Goal: Navigation & Orientation: Find specific page/section

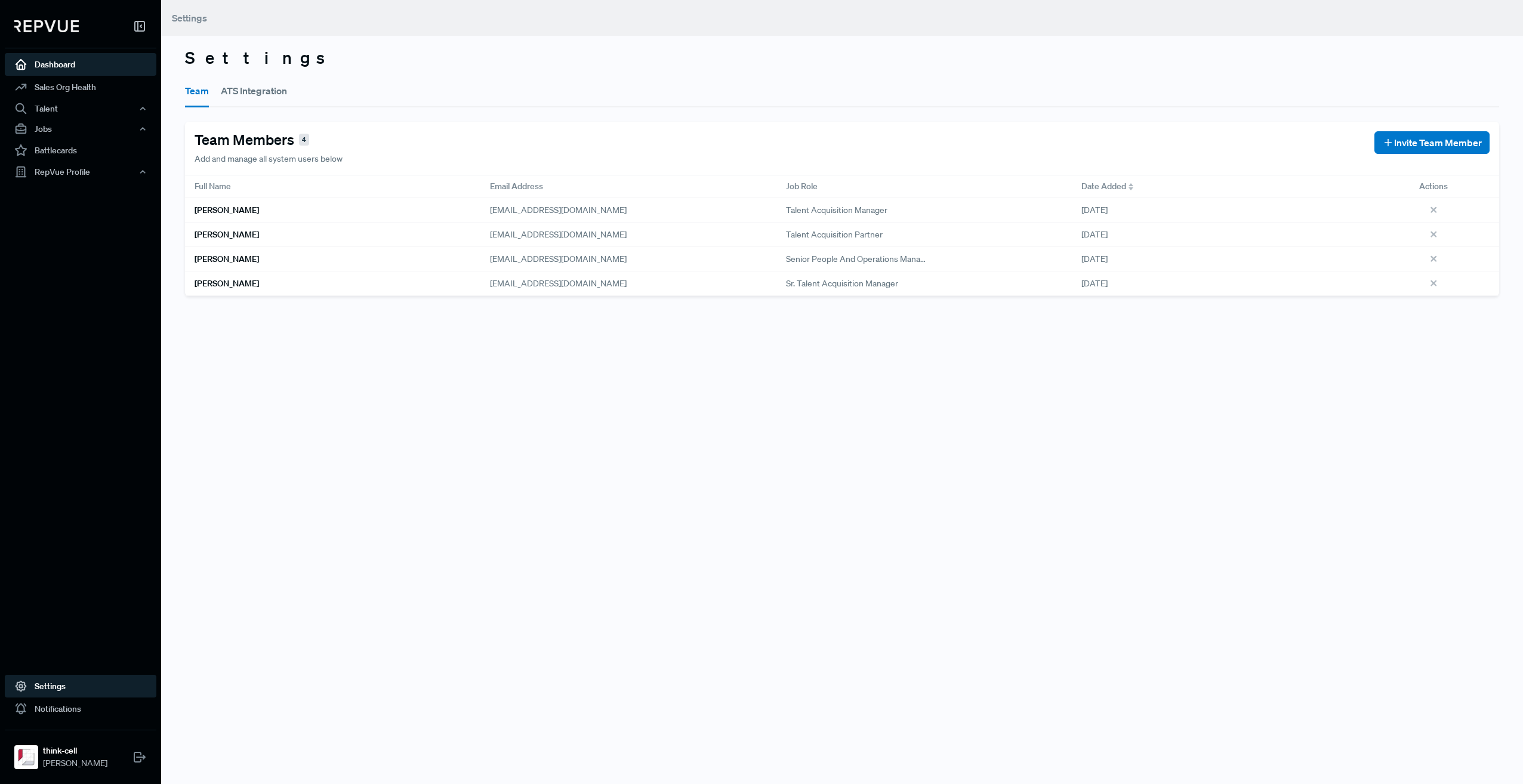
click at [61, 67] on link "Dashboard" at bounding box center [80, 65] width 152 height 23
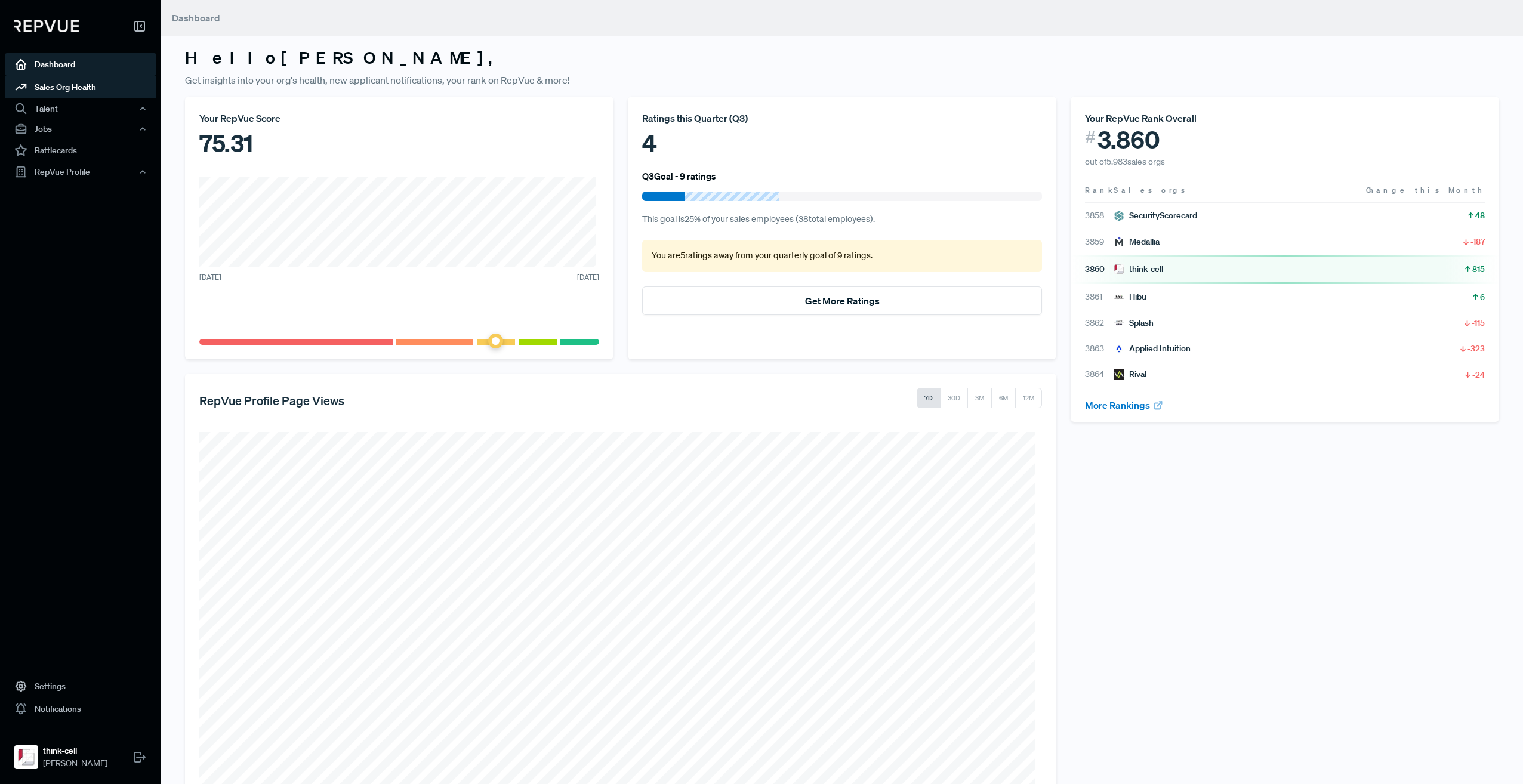
click at [111, 92] on link "Sales Org Health" at bounding box center [80, 87] width 152 height 23
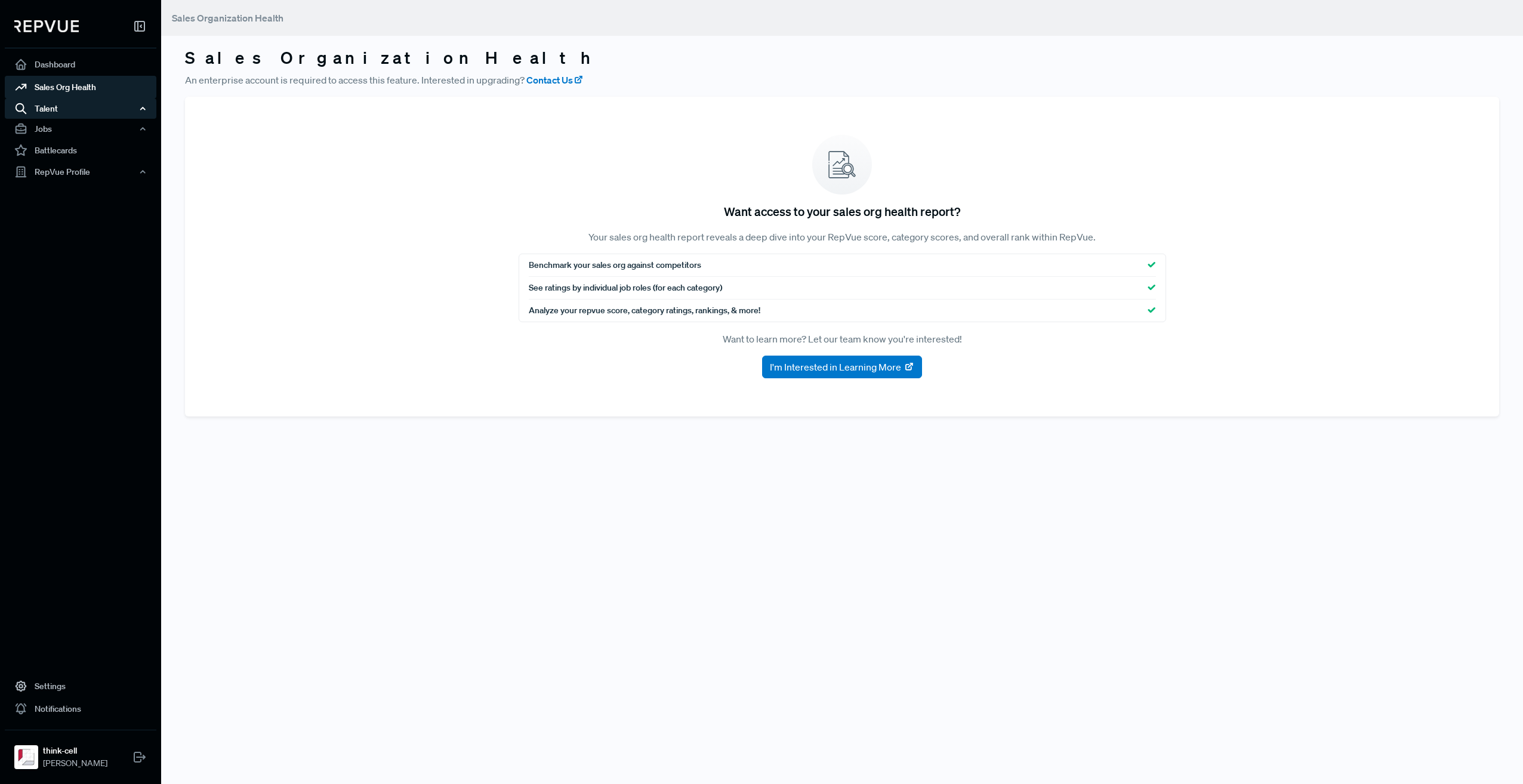
click at [140, 109] on icon "button" at bounding box center [143, 109] width 8 height 8
click at [136, 191] on div "Jobs" at bounding box center [80, 192] width 152 height 21
click at [141, 280] on icon "button" at bounding box center [143, 278] width 8 height 8
click at [62, 320] on link "Reviews" at bounding box center [97, 319] width 152 height 19
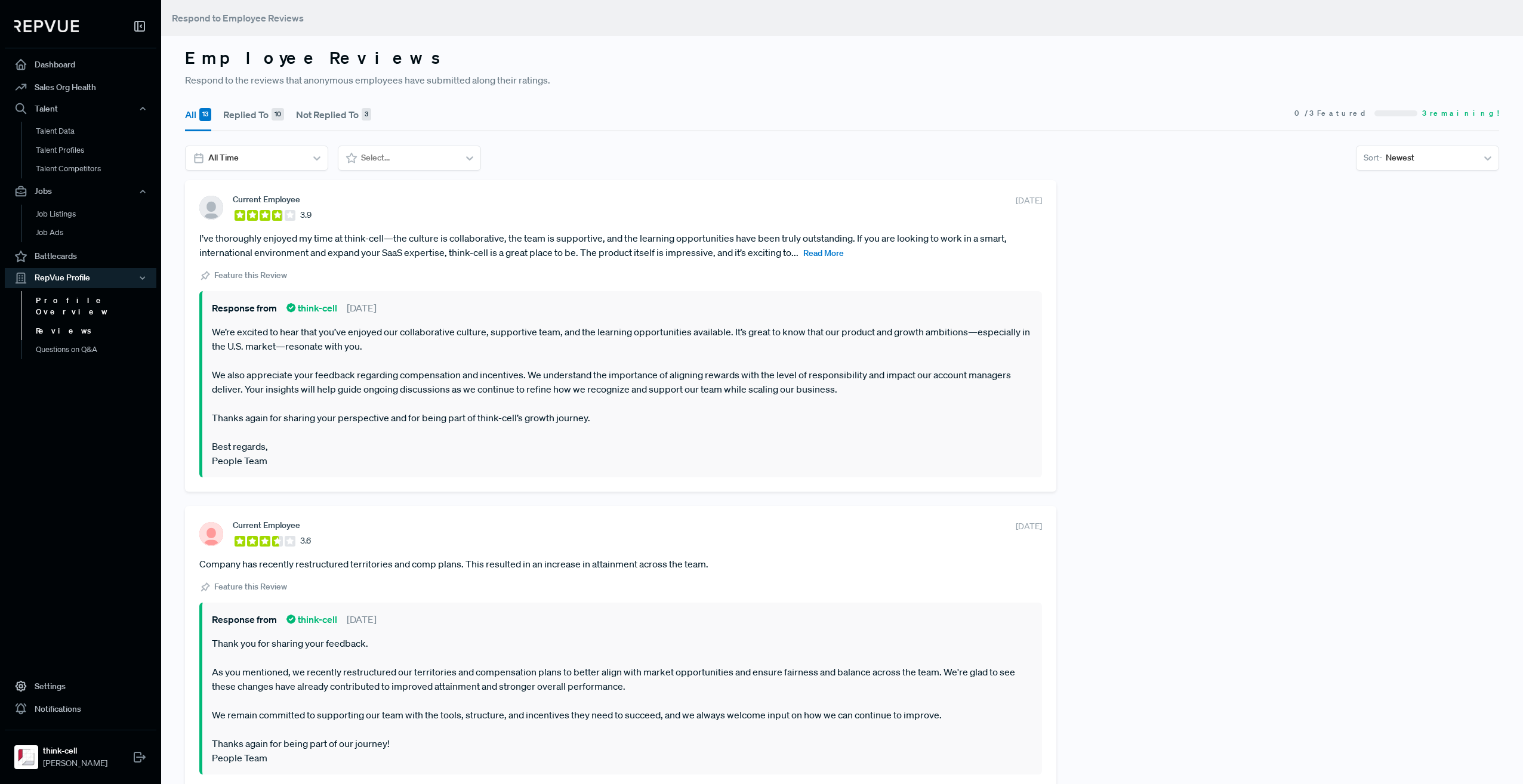
click at [73, 293] on link "Profile Overview" at bounding box center [97, 306] width 152 height 30
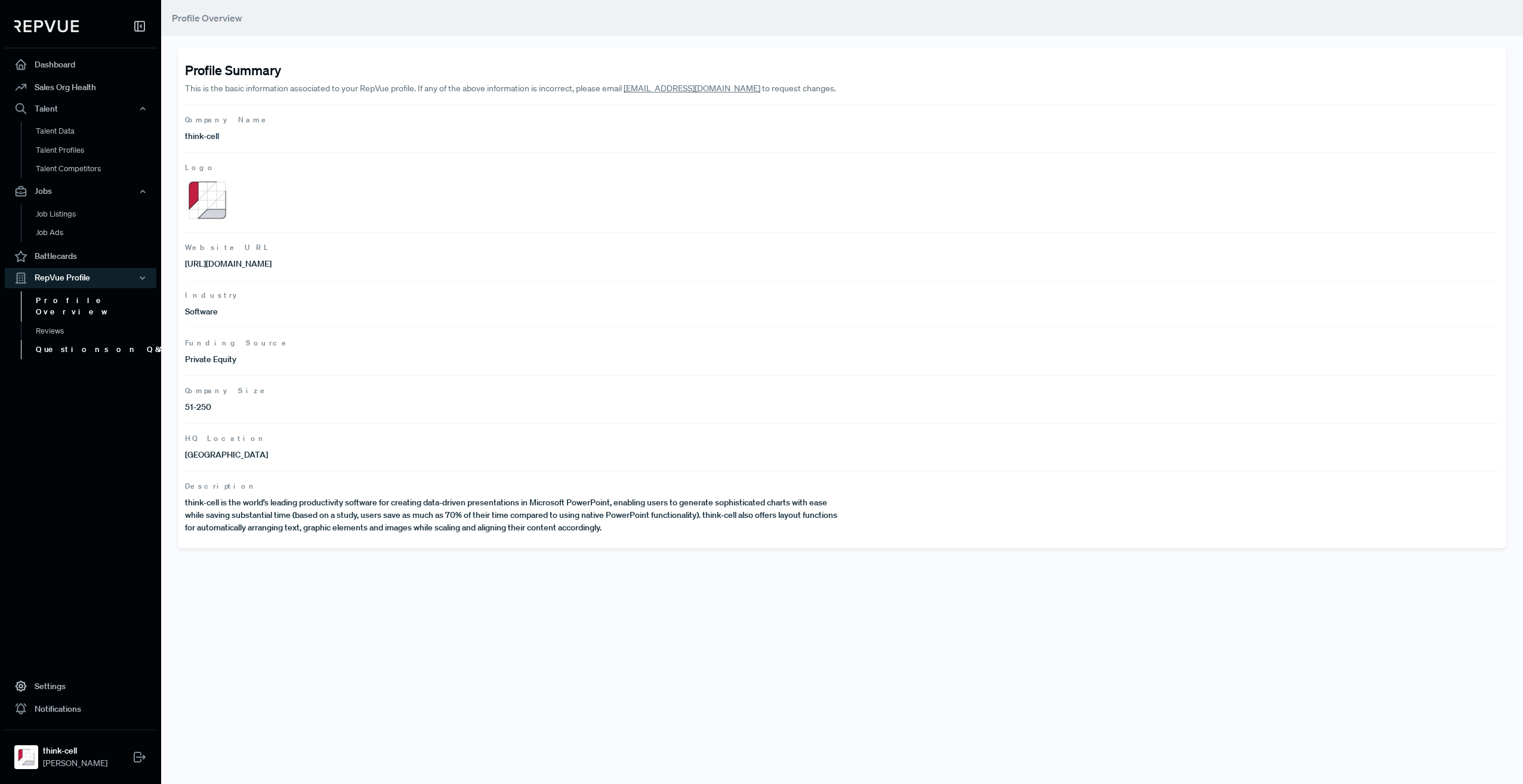
click at [79, 340] on link "Questions on Q&A" at bounding box center [97, 350] width 152 height 19
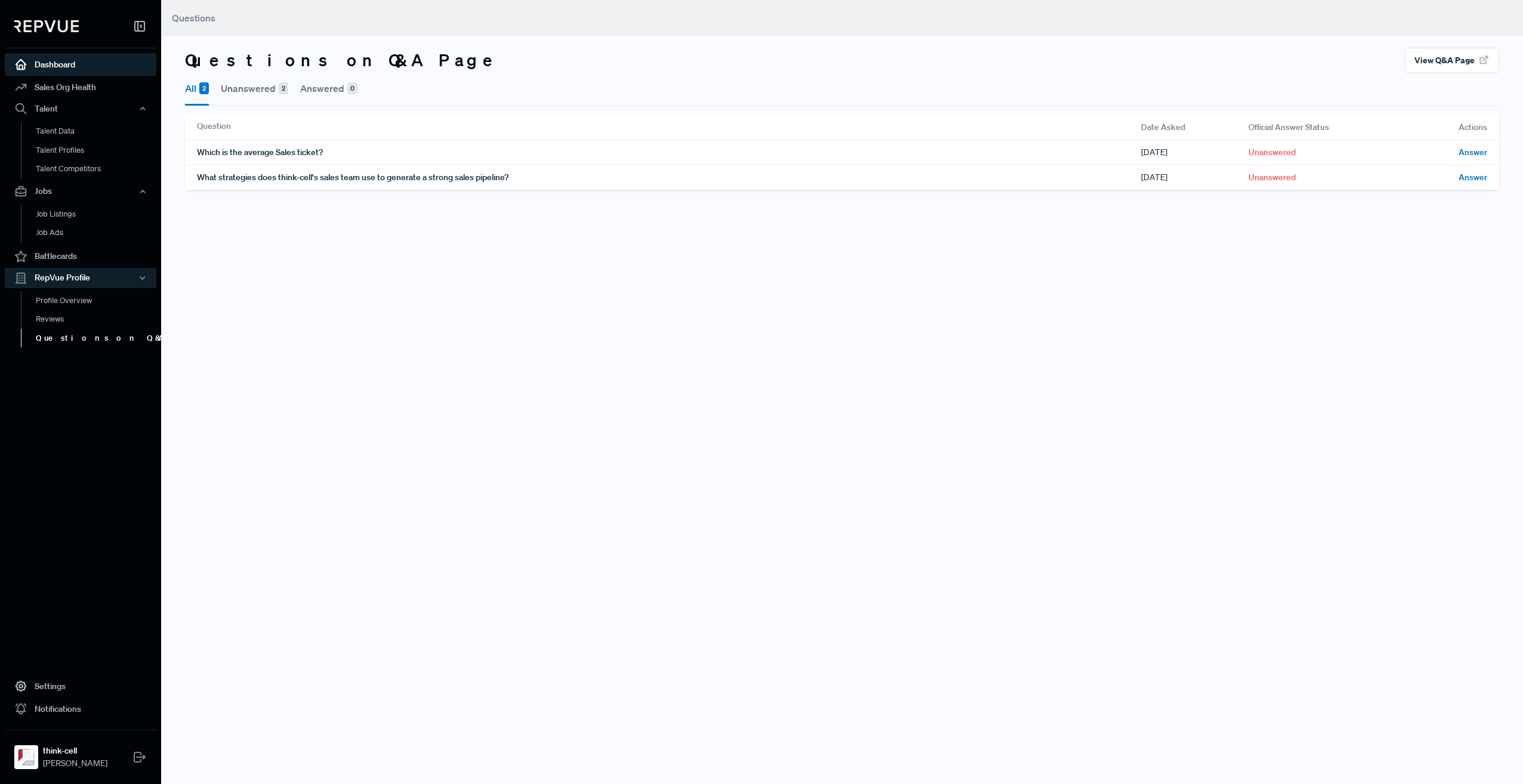
click at [61, 63] on link "Dashboard" at bounding box center [80, 65] width 152 height 23
